Goal: Transaction & Acquisition: Purchase product/service

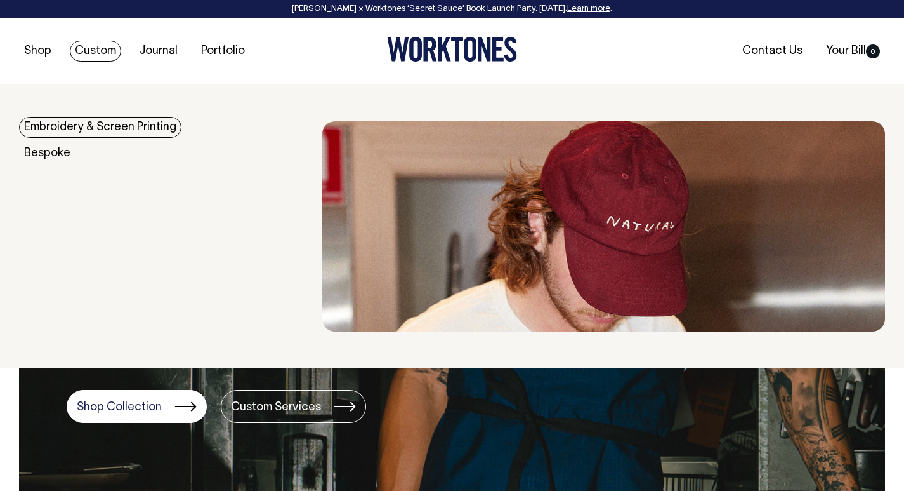
click at [103, 46] on link "Custom" at bounding box center [95, 51] width 51 height 21
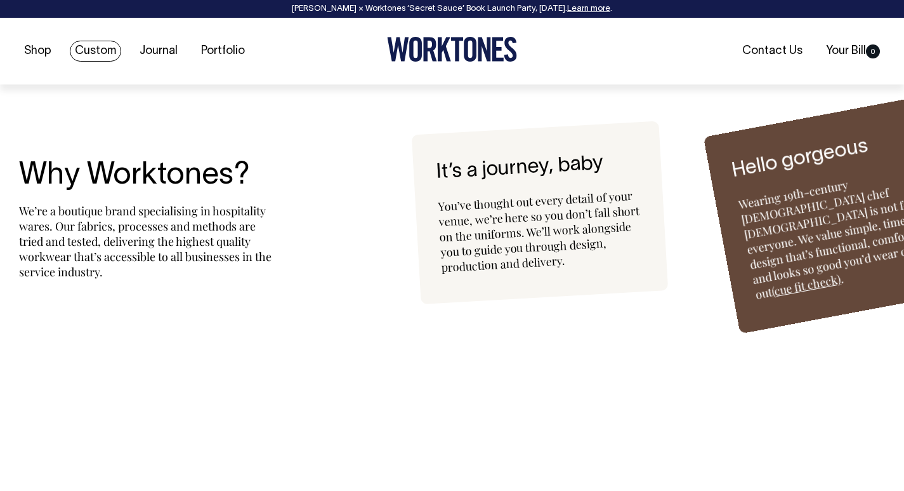
scroll to position [2967, 0]
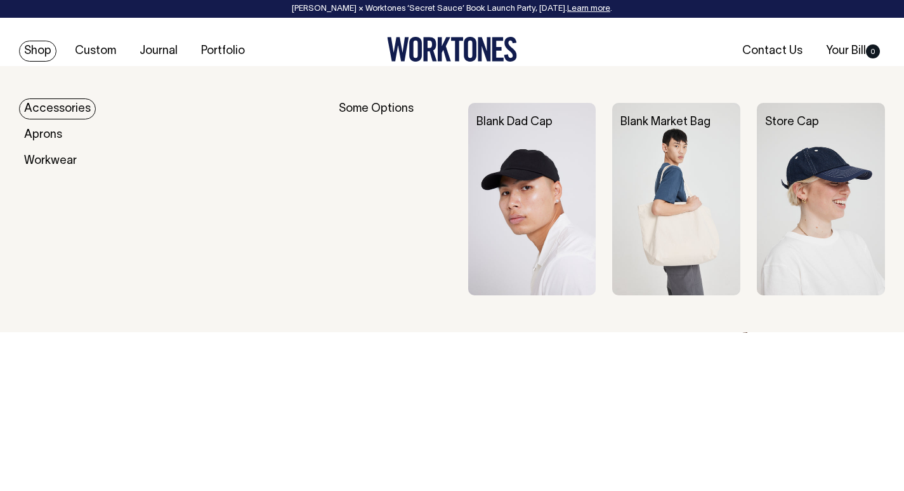
click at [84, 112] on link "Accessories" at bounding box center [57, 108] width 77 height 21
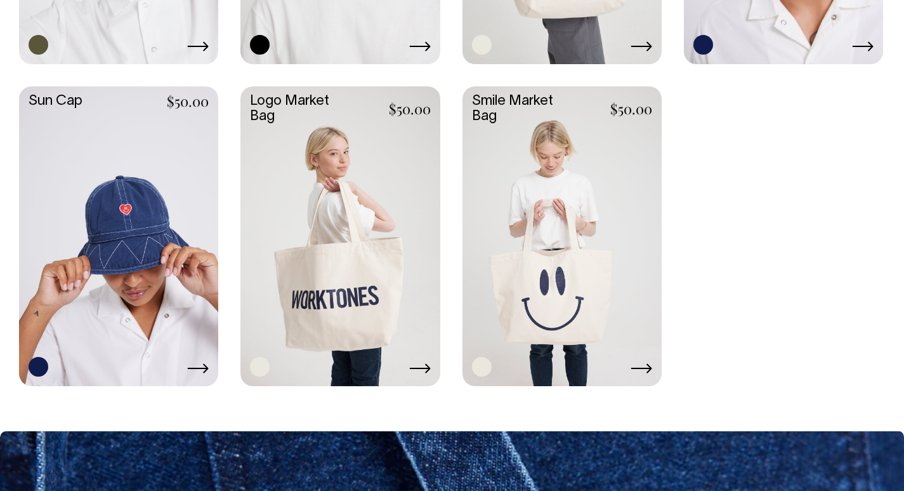
scroll to position [1187, 0]
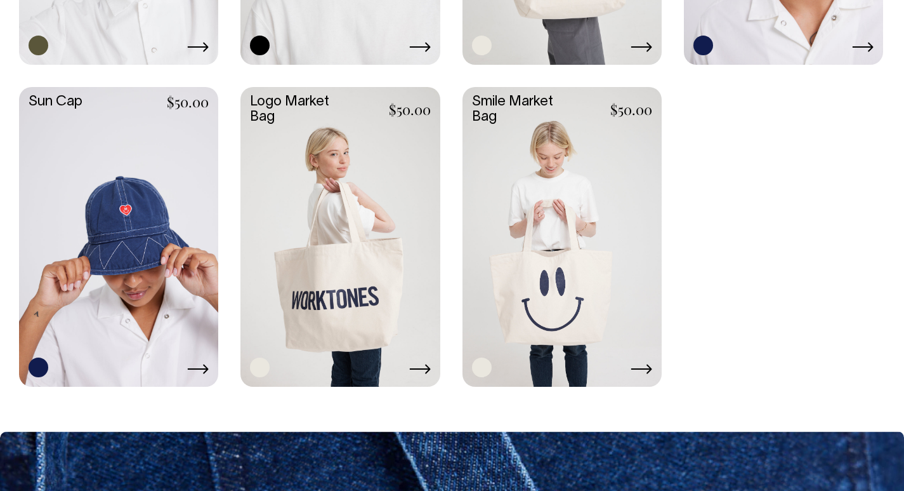
click at [568, 230] on link at bounding box center [562, 235] width 199 height 296
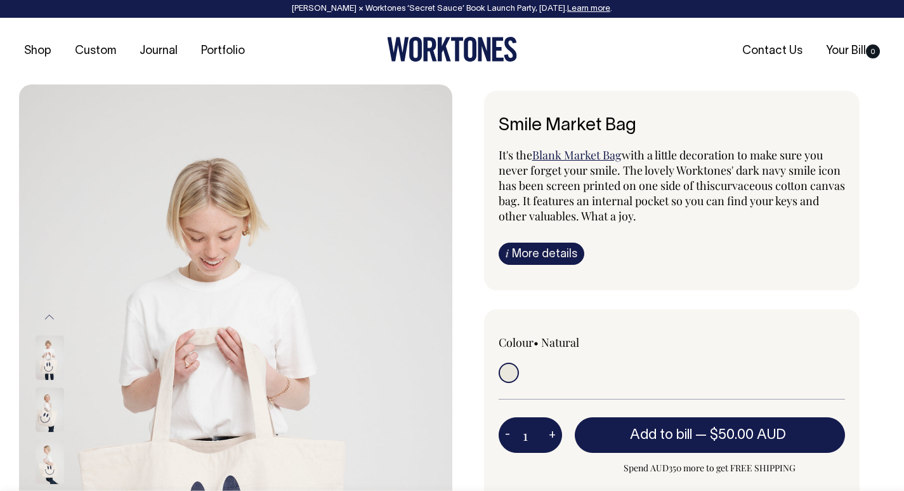
click at [529, 249] on link "i More details" at bounding box center [542, 253] width 86 height 22
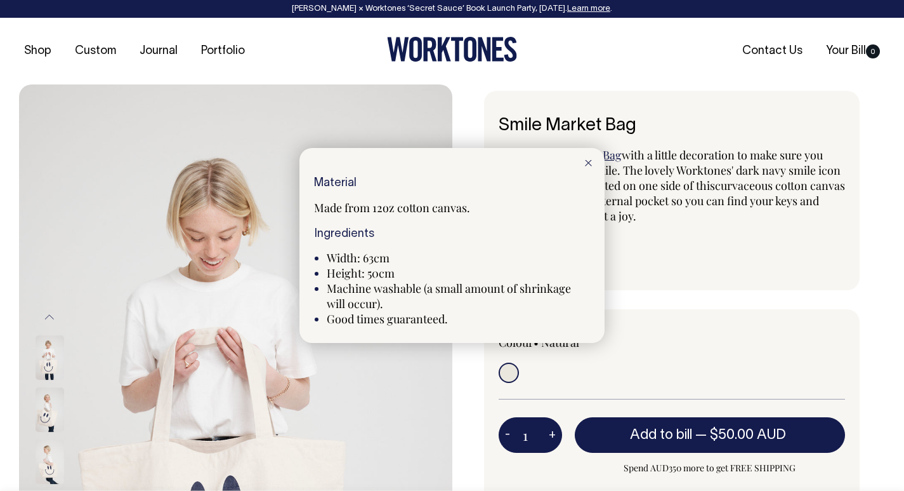
click at [471, 112] on div at bounding box center [452, 245] width 904 height 491
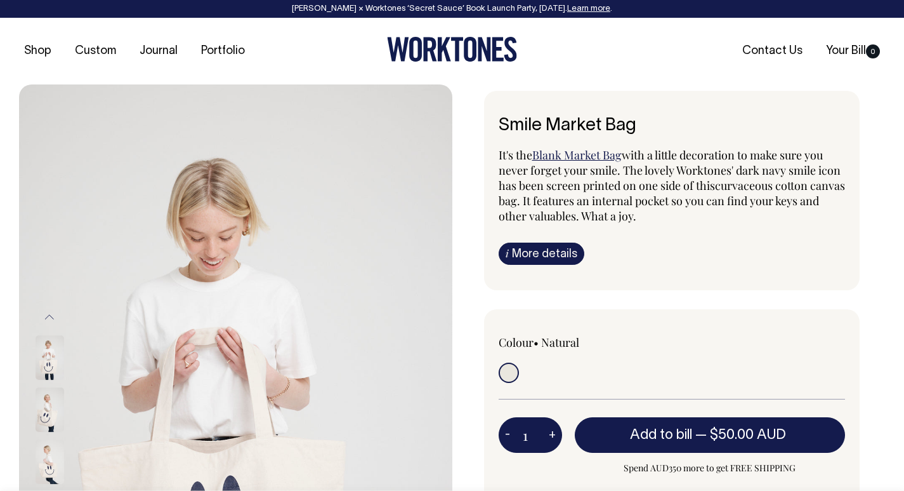
click at [48, 367] on img at bounding box center [50, 357] width 29 height 44
click at [50, 430] on img at bounding box center [50, 409] width 29 height 44
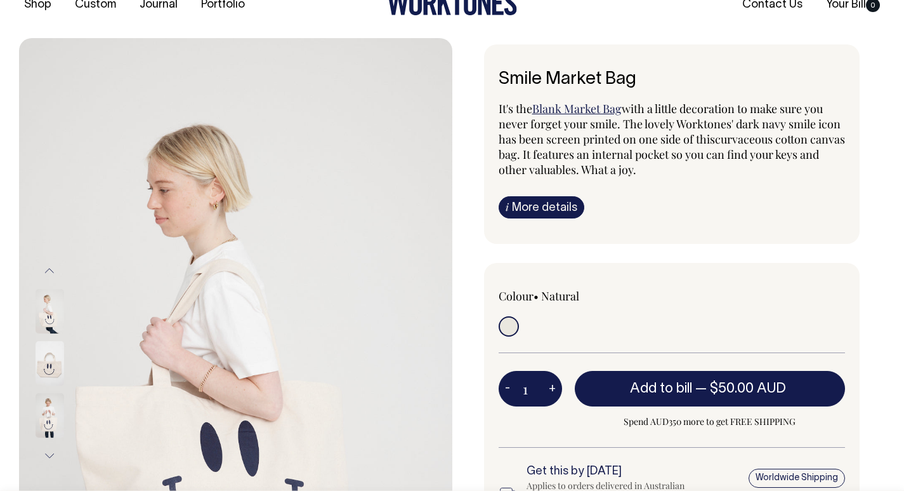
scroll to position [47, 0]
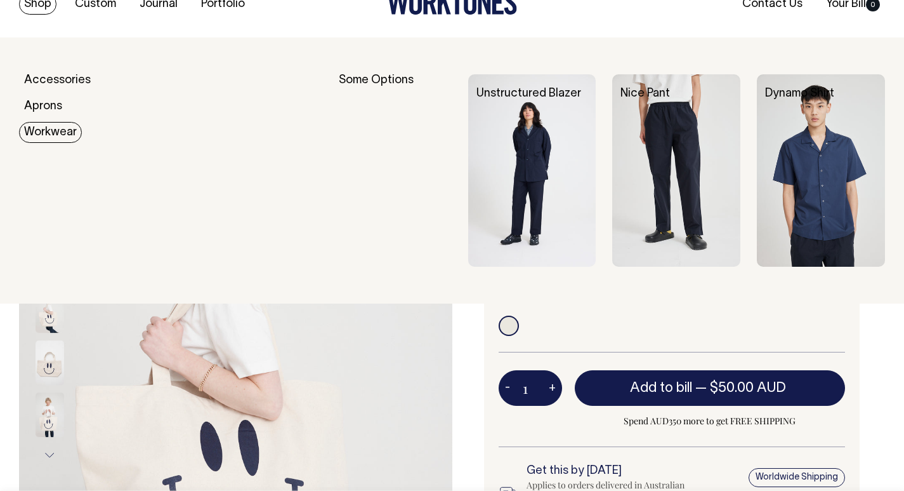
click at [36, 131] on link "Workwear" at bounding box center [50, 132] width 63 height 21
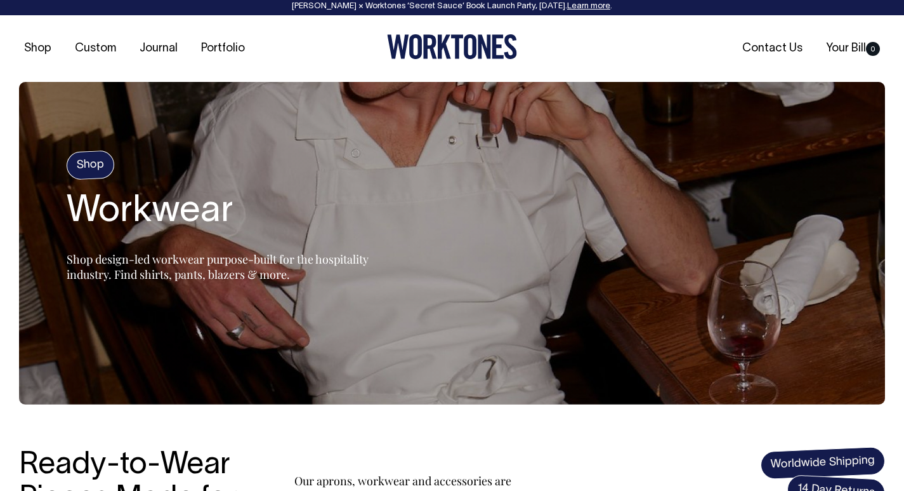
scroll to position [2, 0]
